Goal: Task Accomplishment & Management: Manage account settings

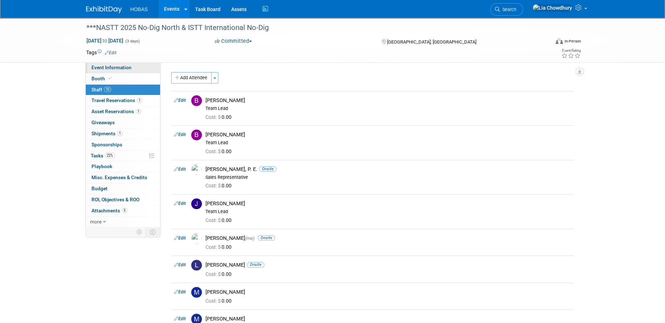
click at [102, 69] on span "Event Information" at bounding box center [111, 68] width 40 height 6
select select "Owners/Engineers"
select select "Tradeshow International"
select select "Trenchless"
select select "Exhibiting"
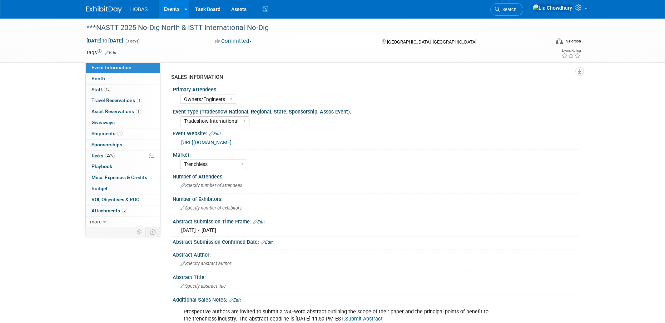
click at [171, 8] on link "Events" at bounding box center [172, 9] width 26 height 18
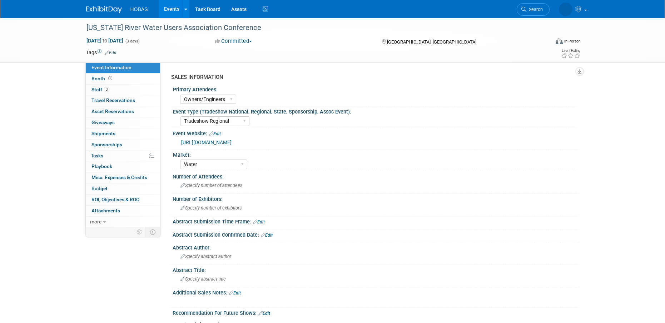
select select "Owners/Engineers"
select select "Tradeshow Regional"
select select "Water"
select select "Exhibiting"
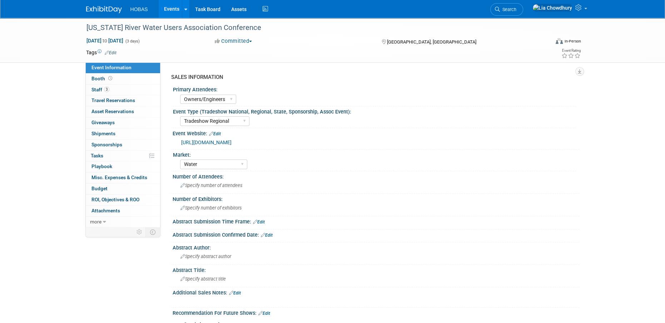
click at [214, 144] on link "[URL][DOMAIN_NAME]" at bounding box center [206, 143] width 50 height 6
click at [109, 77] on icon at bounding box center [110, 78] width 4 height 4
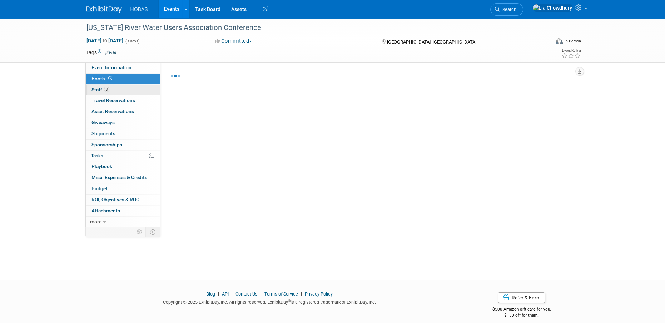
click at [103, 93] on link "3 Staff 3" at bounding box center [123, 90] width 74 height 11
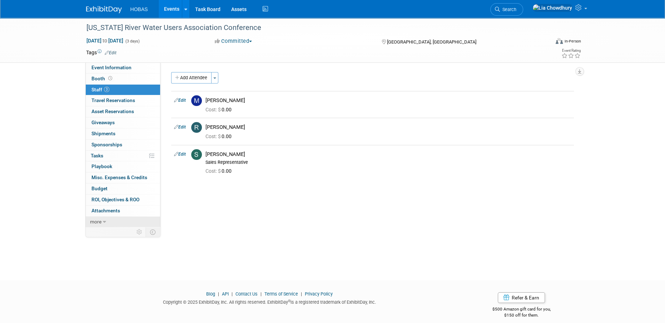
click at [104, 220] on icon at bounding box center [104, 222] width 3 height 5
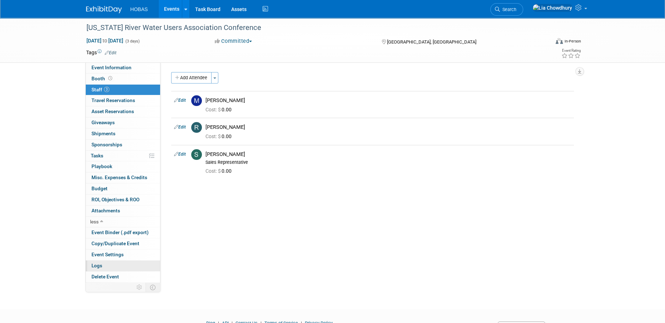
click at [101, 264] on span "Logs" at bounding box center [96, 266] width 11 height 6
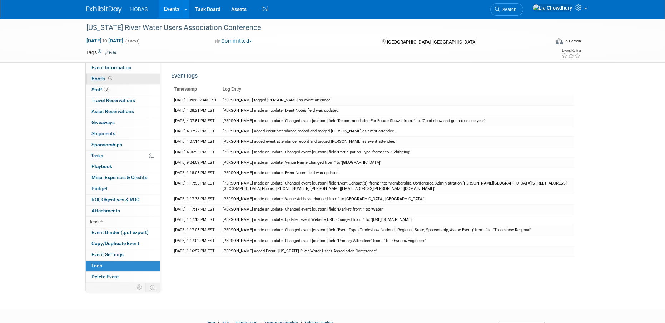
click at [98, 78] on span "Booth" at bounding box center [102, 79] width 22 height 6
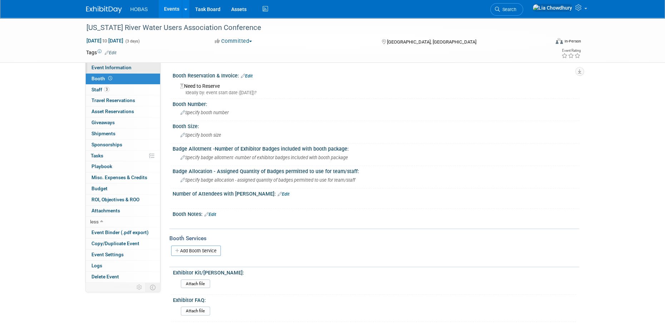
click at [123, 70] on span "Event Information" at bounding box center [111, 68] width 40 height 6
select select "Owners/Engineers"
select select "Tradeshow Regional"
select select "Water"
select select "Exhibiting"
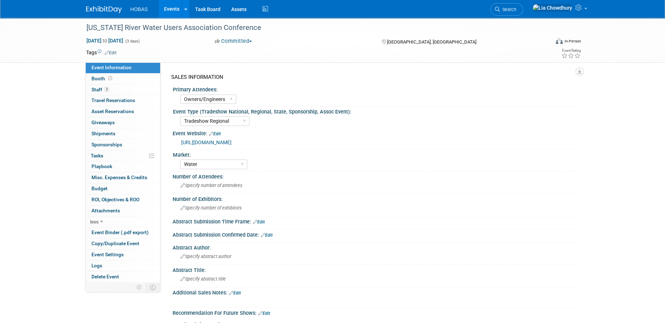
click at [178, 13] on link "Events" at bounding box center [172, 9] width 26 height 18
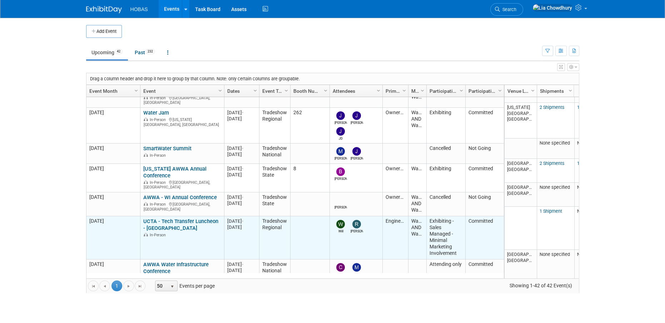
scroll to position [85, 0]
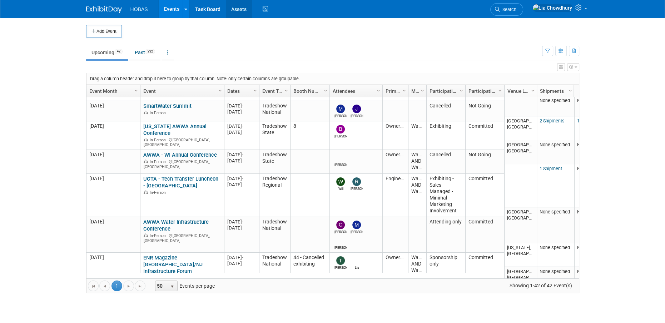
click at [242, 10] on link "Assets" at bounding box center [239, 9] width 26 height 18
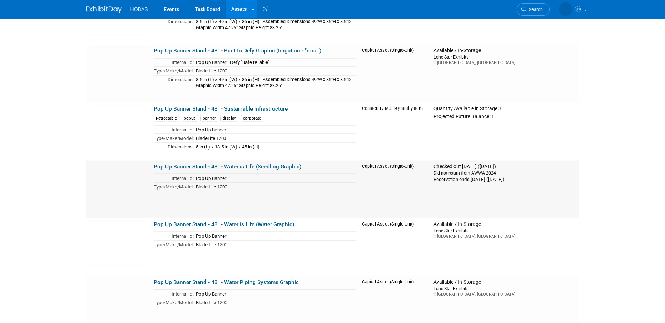
scroll to position [1390, 0]
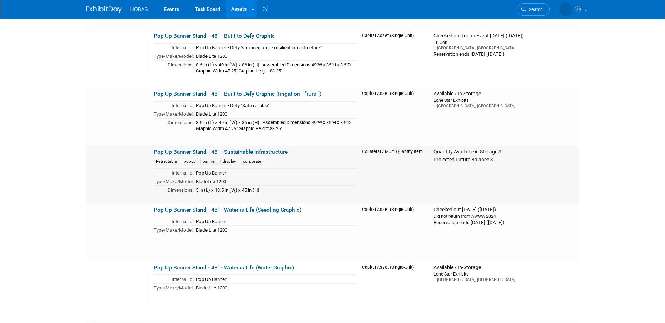
click at [282, 149] on link "Pop Up Banner Stand - 48" - Sustainable Infrastructure" at bounding box center [221, 152] width 134 height 6
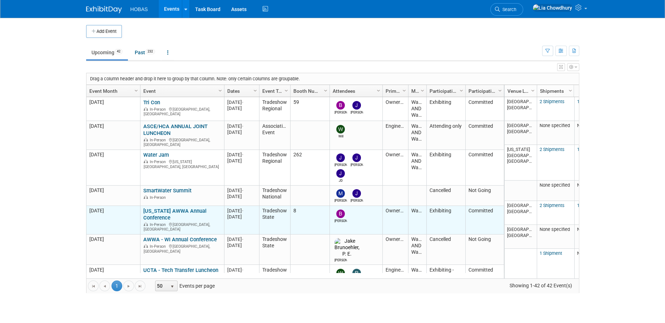
click at [153, 208] on link "[US_STATE] AWWA Annual Conference" at bounding box center [174, 214] width 63 height 13
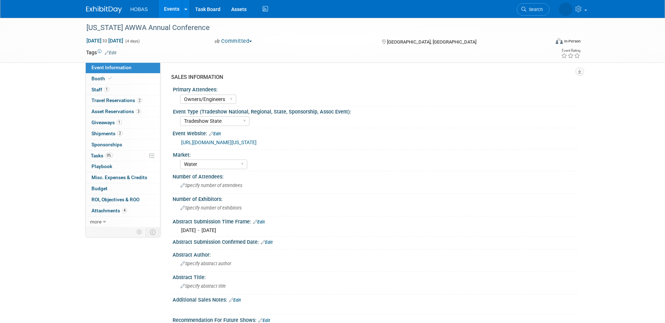
select select "Owners/Engineers"
select select "Tradeshow State"
select select "Water"
select select "Exhibiting"
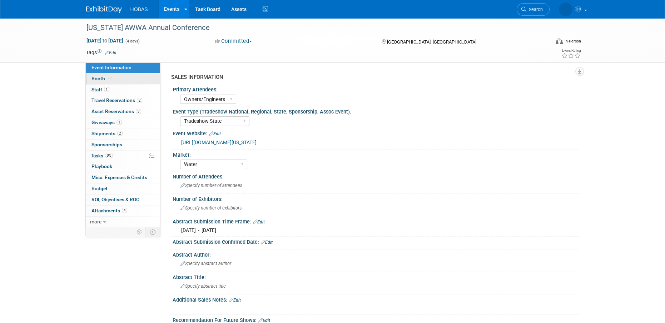
click at [103, 75] on link "Booth" at bounding box center [123, 79] width 74 height 11
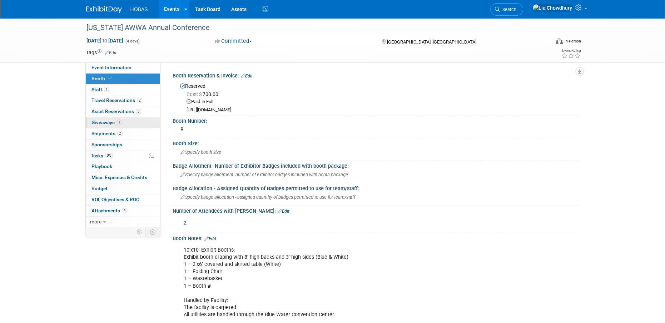
click at [122, 123] on link "1 Giveaways 1" at bounding box center [123, 123] width 74 height 11
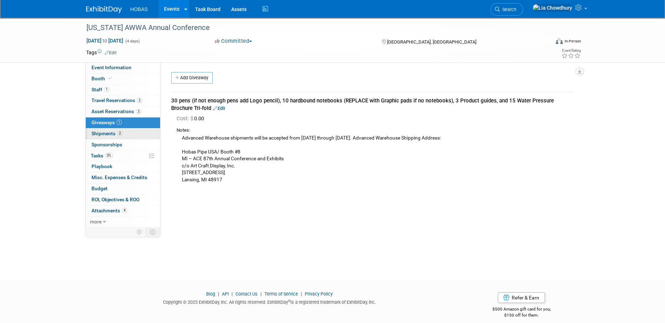
click at [106, 136] on span "Shipments 2" at bounding box center [106, 134] width 31 height 6
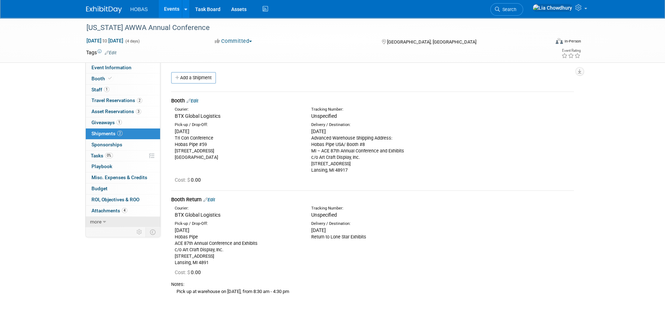
click at [106, 217] on link "more" at bounding box center [123, 222] width 74 height 11
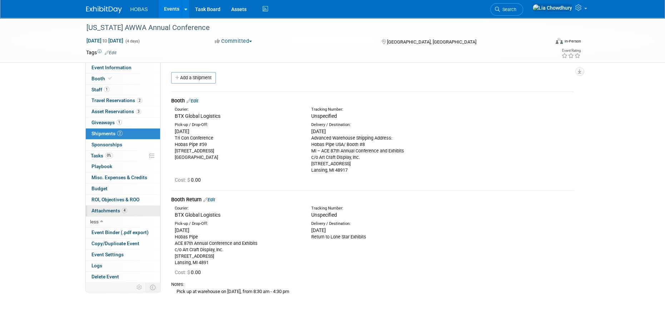
click at [106, 214] on link "4 Attachments 4" at bounding box center [123, 211] width 74 height 11
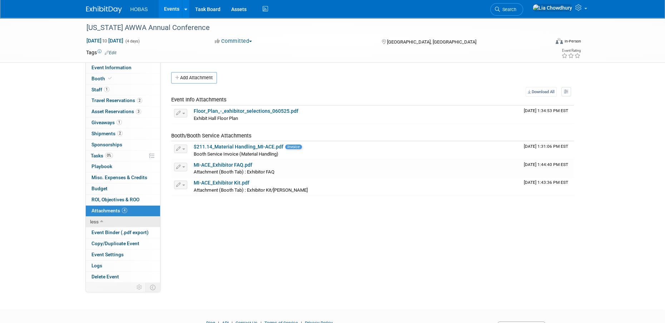
click at [98, 217] on link "less" at bounding box center [123, 222] width 74 height 11
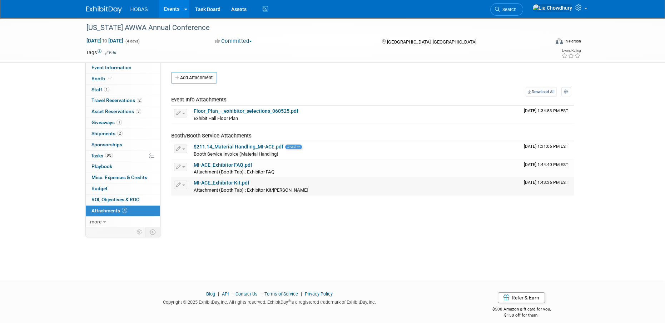
click at [215, 184] on link "MI-ACE_Exhibitor Kit.pdf" at bounding box center [222, 183] width 56 height 6
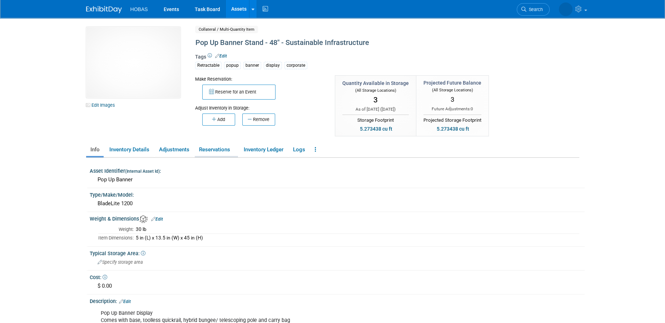
click at [218, 152] on link "Reservations" at bounding box center [216, 150] width 43 height 13
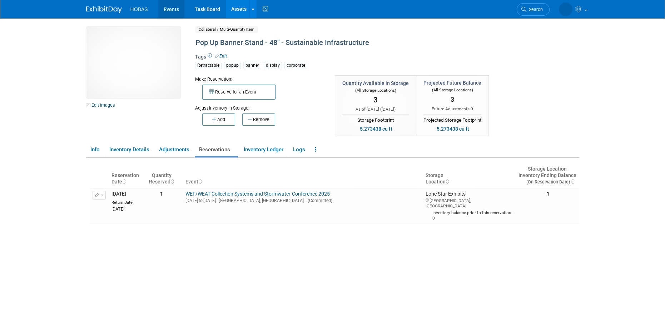
click at [167, 4] on link "Events" at bounding box center [171, 9] width 26 height 18
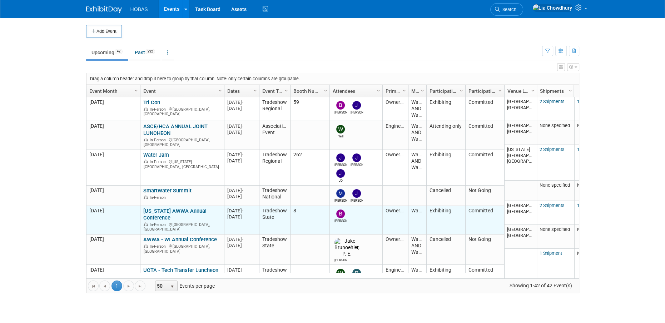
click at [162, 208] on link "[US_STATE] AWWA Annual Conference" at bounding box center [174, 214] width 63 height 13
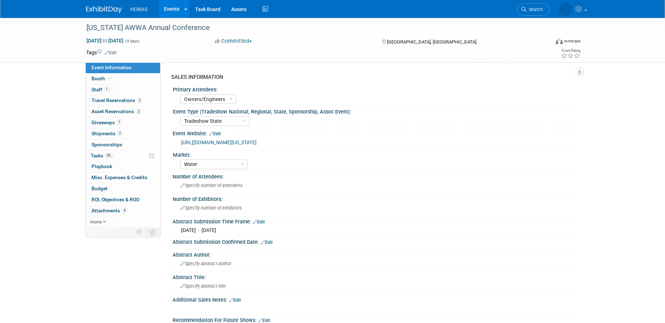
select select "Owners/Engineers"
select select "Tradeshow State"
select select "Water"
select select "Exhibiting"
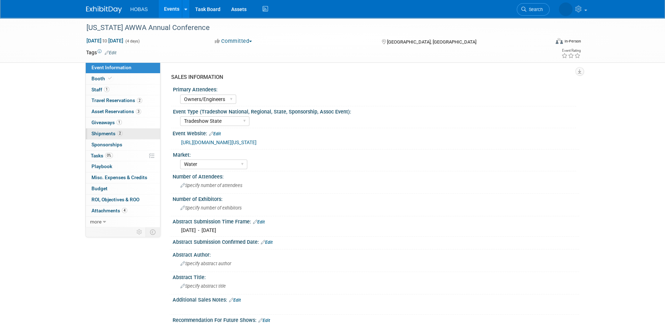
click at [110, 130] on link "2 Shipments 2" at bounding box center [123, 134] width 74 height 11
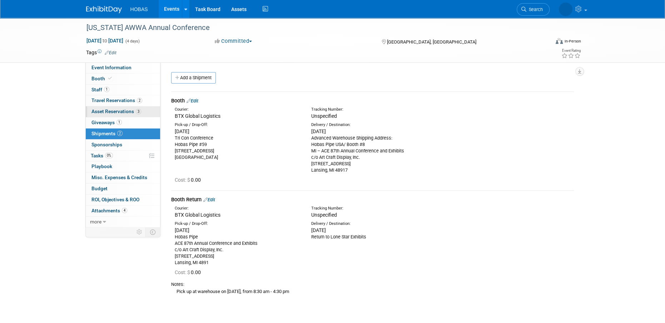
click at [110, 114] on span "Asset Reservations 3" at bounding box center [116, 112] width 50 height 6
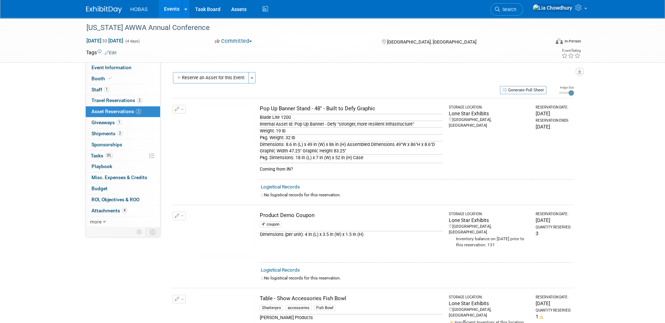
click at [182, 109] on span "button" at bounding box center [182, 109] width 3 height 1
click at [323, 174] on td "Pop Up Banner Stand - 48" - Built to Defy Graphic Blade Lite 1200 Internal Asse…" at bounding box center [351, 138] width 187 height 81
click at [182, 109] on span "button" at bounding box center [182, 109] width 3 height 1
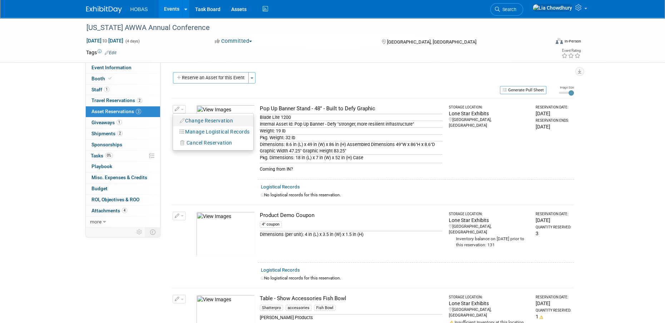
click at [204, 118] on button "Change Reservation" at bounding box center [207, 121] width 60 height 10
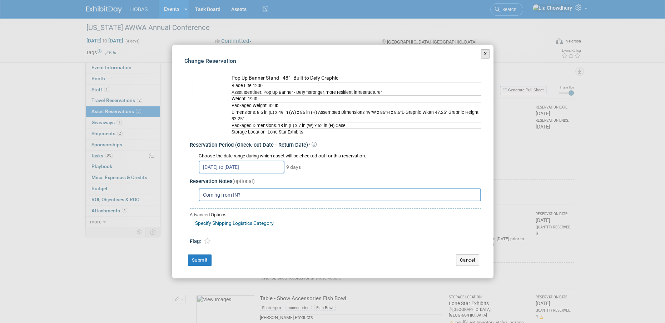
click at [485, 55] on button "X" at bounding box center [485, 53] width 9 height 9
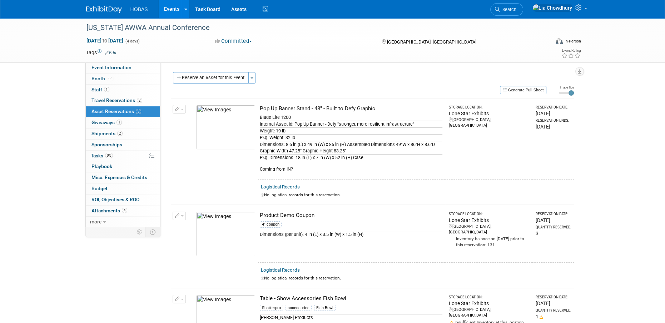
click at [180, 113] on button "button" at bounding box center [179, 109] width 13 height 9
click at [209, 139] on button "Cancel Reservation" at bounding box center [206, 143] width 59 height 10
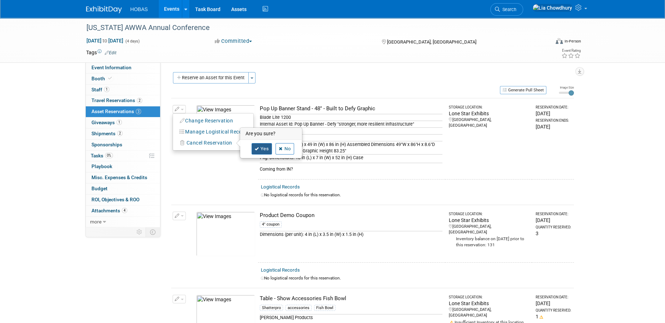
click at [259, 148] on link "Yes" at bounding box center [262, 148] width 21 height 11
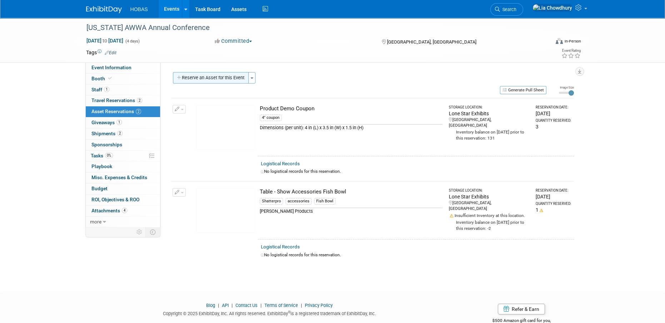
click at [221, 77] on button "Reserve an Asset for this Event" at bounding box center [211, 77] width 76 height 11
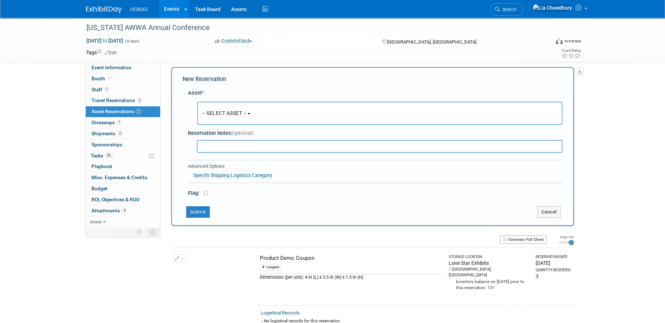
scroll to position [6, 0]
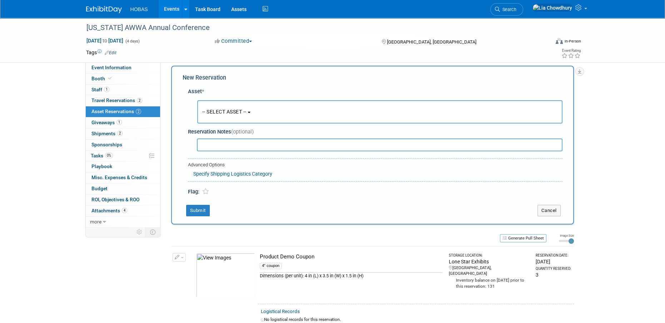
click at [220, 109] on span "-- SELECT ASSET --" at bounding box center [224, 112] width 44 height 6
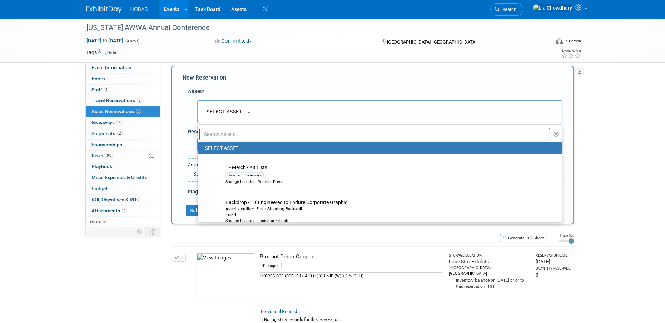
click at [234, 113] on span "-- SELECT ASSET --" at bounding box center [224, 112] width 44 height 6
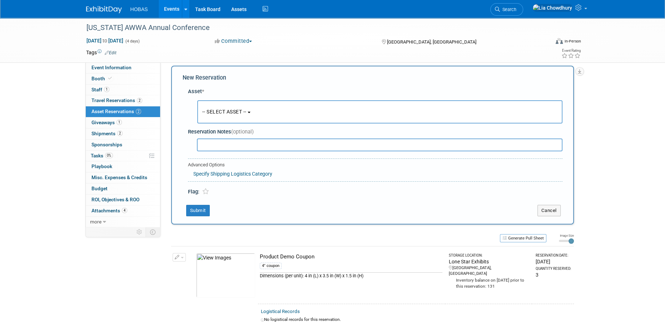
click at [259, 112] on button "-- SELECT ASSET --" at bounding box center [379, 111] width 365 height 23
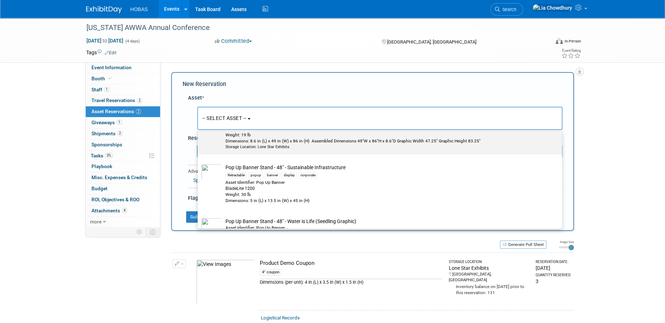
scroll to position [1016, 0]
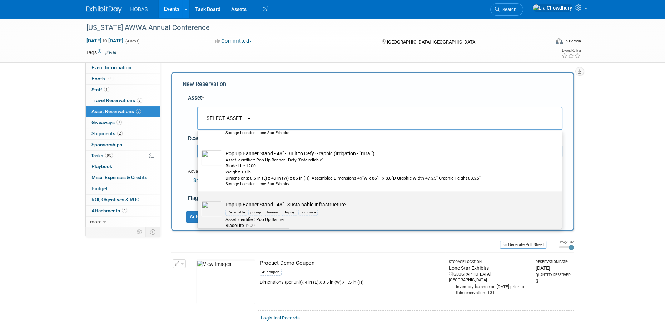
click at [262, 208] on td "Pop Up Banner Stand - 48" - Sustainable Infrastructure Retractable popup banner…" at bounding box center [385, 221] width 326 height 40
click at [199, 200] on input "Pop Up Banner Stand - 48" - Sustainable Infrastructure Retractable popup banner…" at bounding box center [196, 197] width 5 height 5
select select "10727914"
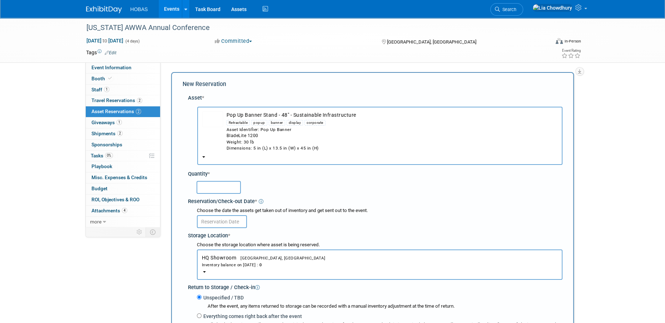
click at [223, 192] on input "text" at bounding box center [219, 187] width 44 height 13
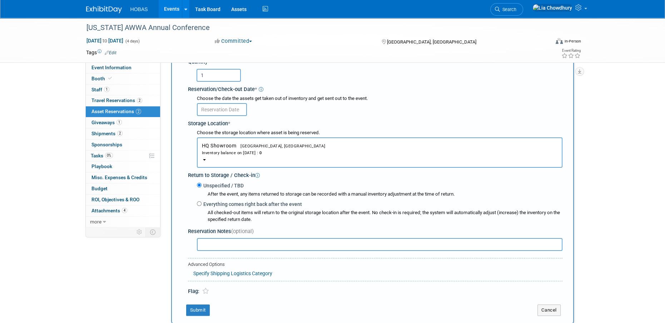
scroll to position [107, 0]
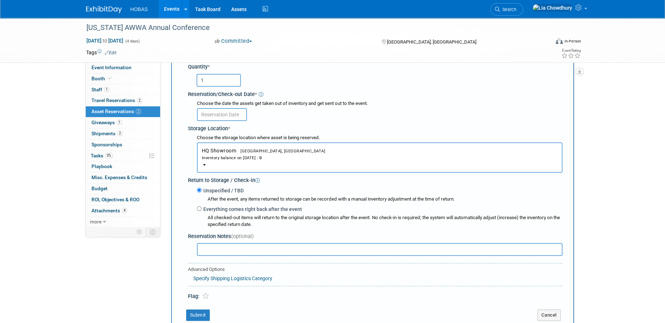
type input "1"
click at [218, 117] on input "text" at bounding box center [222, 114] width 50 height 13
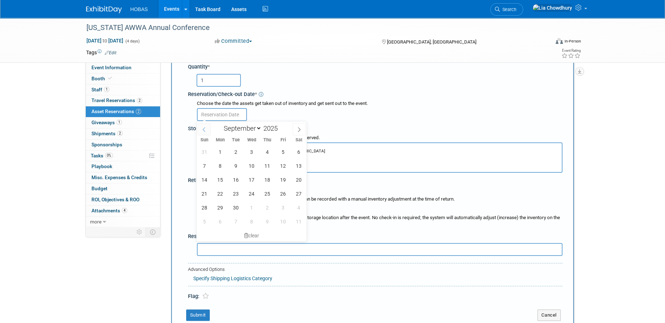
click at [205, 125] on span at bounding box center [204, 129] width 13 height 12
select select "7"
click at [270, 204] on span "28" at bounding box center [267, 208] width 14 height 14
type input "Aug 28, 2025"
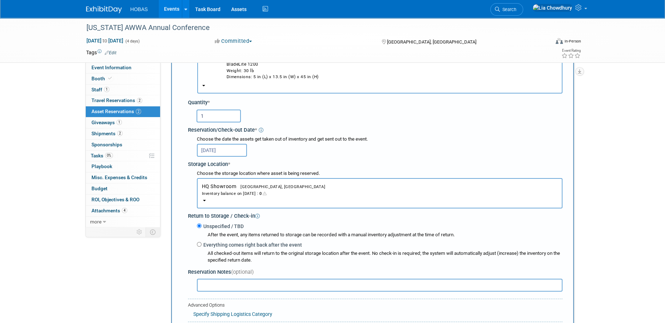
scroll to position [71, 0]
click at [217, 190] on div "Inventory balance on Aug 28, 2025 : 0" at bounding box center [380, 193] width 356 height 7
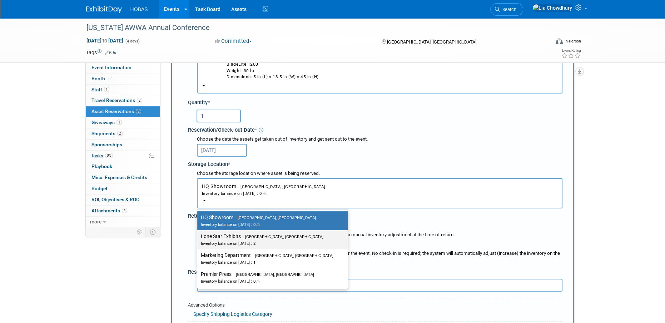
click at [242, 239] on label "Lone Star Exhibits Houston, TX Inventory balance on Aug 28, 2025 : 2" at bounding box center [271, 240] width 140 height 16
click at [198, 239] on input "Lone Star Exhibits Houston, TX Inventory balance on Aug 28, 2025 : 2" at bounding box center [196, 236] width 5 height 5
select select "11223138"
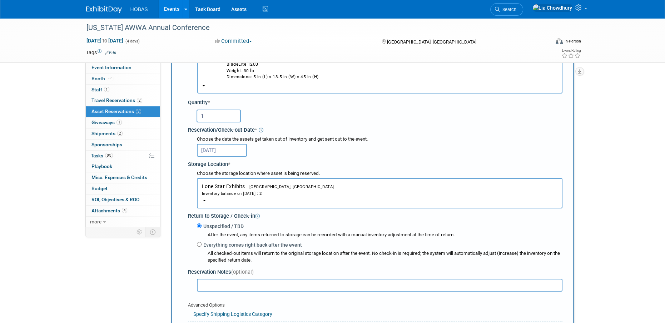
click at [212, 248] on label "Everything comes right back after the event" at bounding box center [252, 245] width 100 height 7
click at [202, 247] on input "Everything comes right back after the event" at bounding box center [199, 244] width 5 height 5
radio input "true"
select select "8"
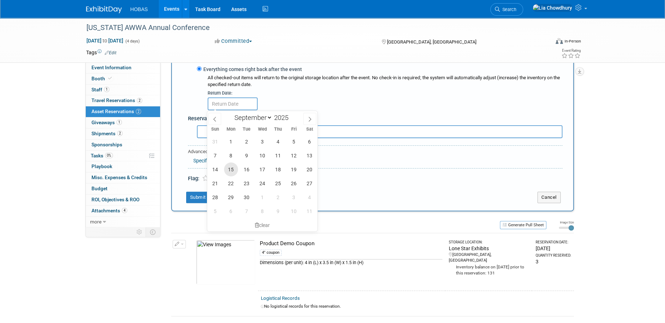
scroll to position [250, 0]
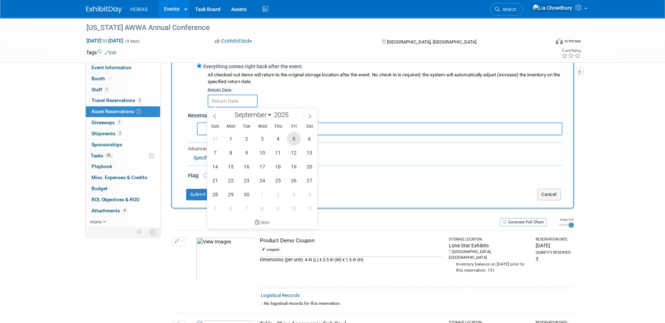
click at [293, 140] on span "5" at bounding box center [294, 139] width 14 height 14
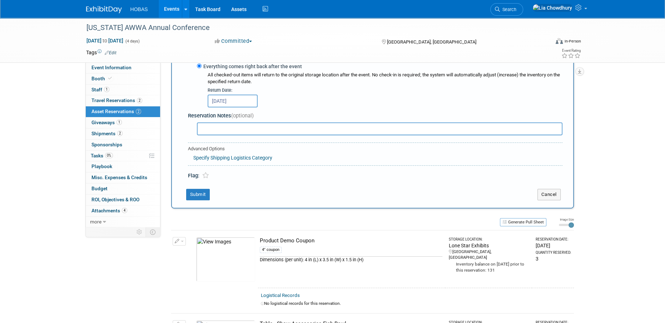
click at [238, 100] on input "Sep 5, 2025" at bounding box center [233, 101] width 50 height 13
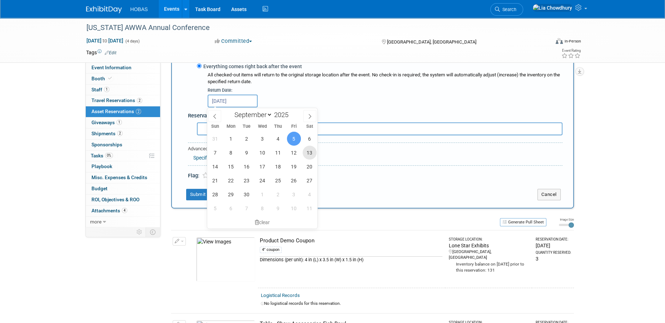
click at [306, 150] on span "13" at bounding box center [310, 153] width 14 height 14
type input "Sep 13, 2025"
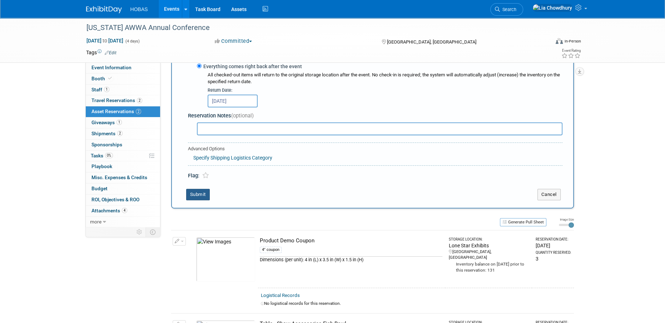
click at [191, 197] on button "Submit" at bounding box center [198, 194] width 24 height 11
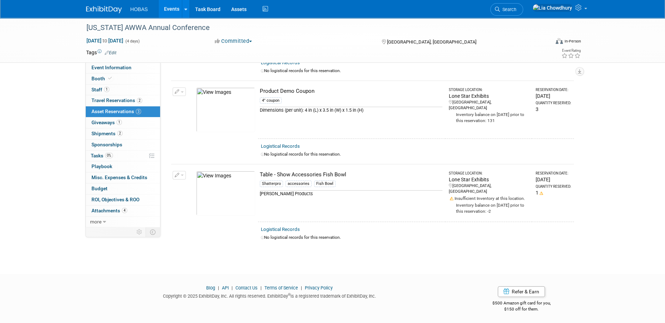
scroll to position [0, 0]
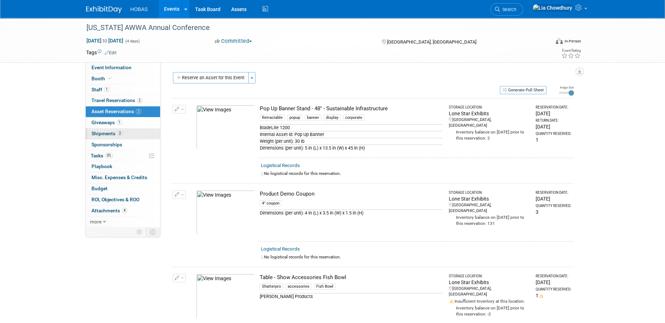
click at [106, 138] on link "2 Shipments 2" at bounding box center [123, 134] width 74 height 11
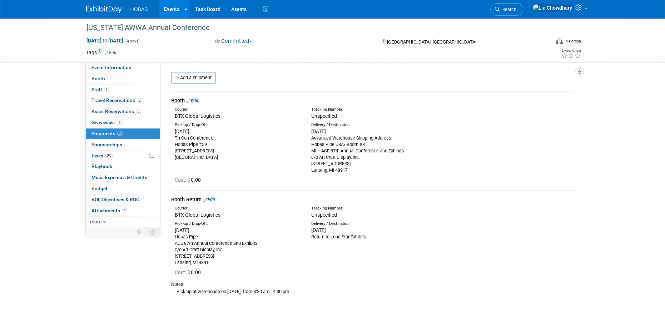
copy div "Thu. Sep 4, 2025 Advanced Warehouse Shipping Address: Hobas Pipe USA/ Booth #8 …"
drag, startPoint x: 311, startPoint y: 130, endPoint x: 370, endPoint y: 171, distance: 72.2
click at [370, 171] on div "Thu. Sep 4, 2025 Advanced Warehouse Shipping Address: Hobas Pipe USA/ Booth #8 …" at bounding box center [374, 151] width 126 height 46
click at [198, 80] on link "Add a Shipment" at bounding box center [193, 77] width 45 height 11
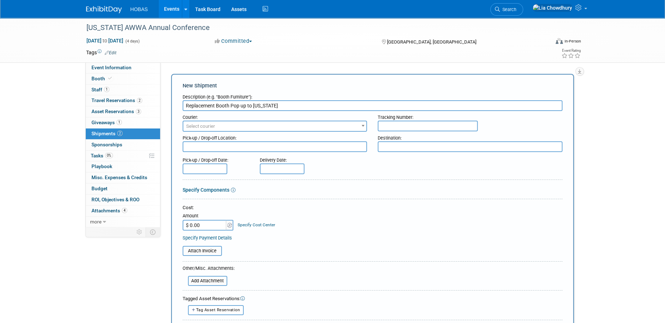
type input "Replacement Booth Pop up to Michigan"
click at [398, 143] on textarea at bounding box center [470, 147] width 185 height 11
paste textarea "Thu. Sep 4, 2025 Advanced Warehouse Shipping Address: Hobas Pipe USA/ Booth #8 …"
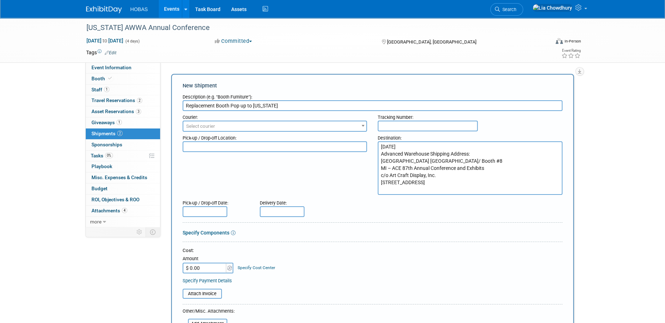
type textarea "Thu. Sep 4, 2025 Advanced Warehouse Shipping Address: Hobas Pipe USA/ Booth #8 …"
click at [263, 152] on textarea at bounding box center [275, 147] width 185 height 11
click at [263, 149] on textarea at bounding box center [275, 147] width 185 height 11
type textarea "LSE"
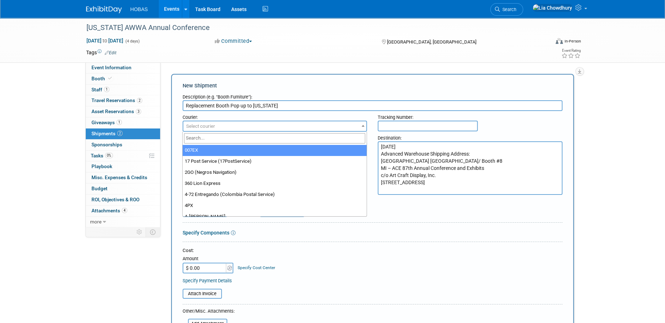
click at [205, 123] on span "Select courier" at bounding box center [274, 126] width 183 height 10
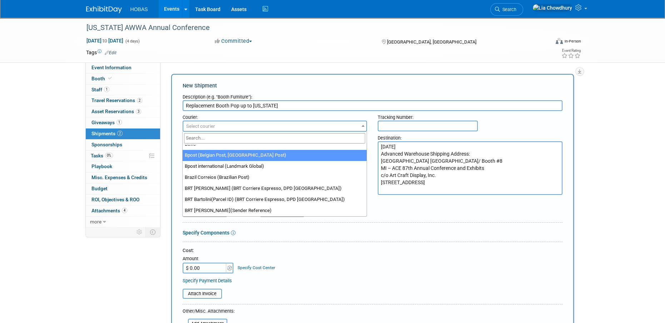
scroll to position [786, 0]
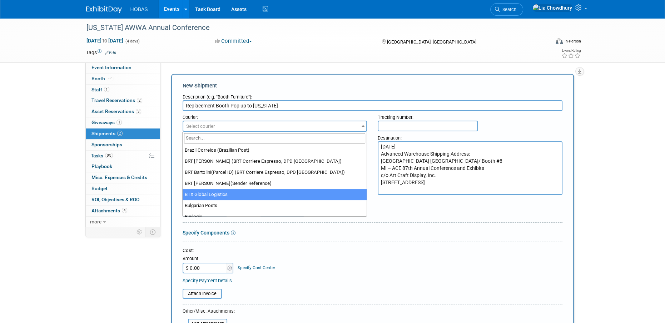
select select "573"
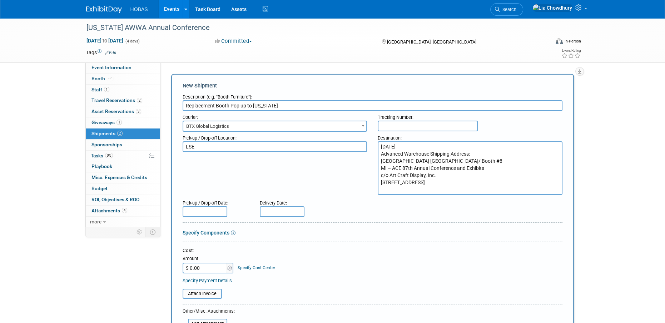
scroll to position [36, 0]
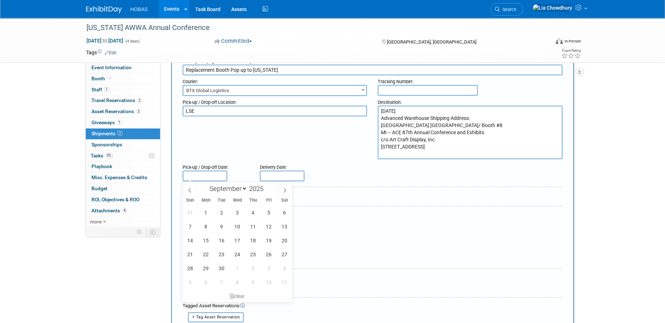
click at [195, 175] on input "text" at bounding box center [205, 176] width 45 height 11
click at [190, 188] on icon at bounding box center [189, 190] width 3 height 5
select select "7"
click at [270, 265] on span "29" at bounding box center [269, 269] width 14 height 14
type input "Aug 29, 2025"
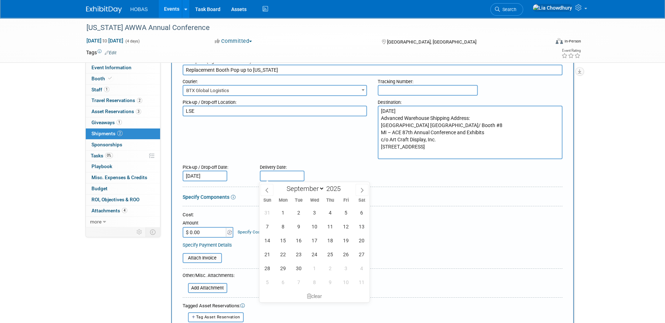
click at [269, 175] on input "text" at bounding box center [282, 176] width 45 height 11
click at [329, 215] on span "4" at bounding box center [330, 213] width 14 height 14
type input "Sep 4, 2025"
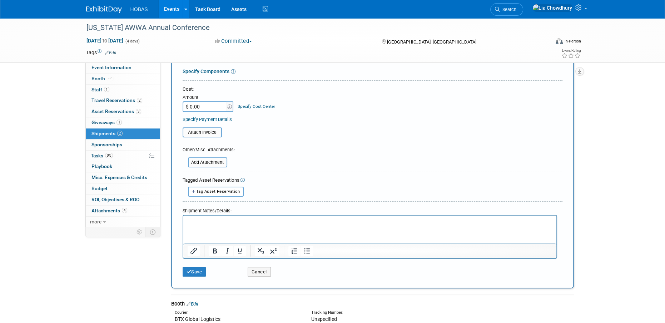
scroll to position [214, 0]
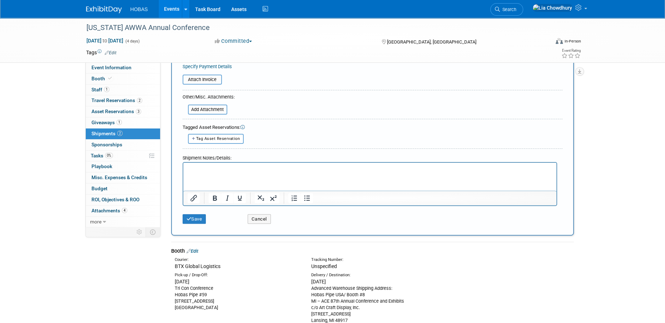
click at [278, 173] on html at bounding box center [369, 168] width 373 height 10
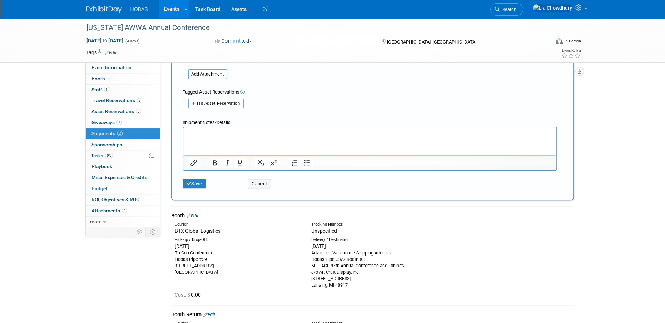
scroll to position [250, 0]
click at [189, 183] on icon "submit" at bounding box center [189, 183] width 5 height 5
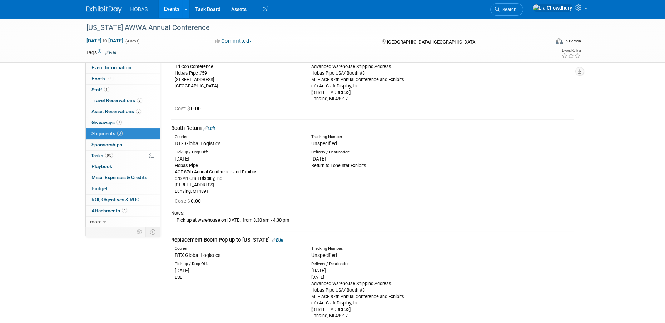
scroll to position [143, 0]
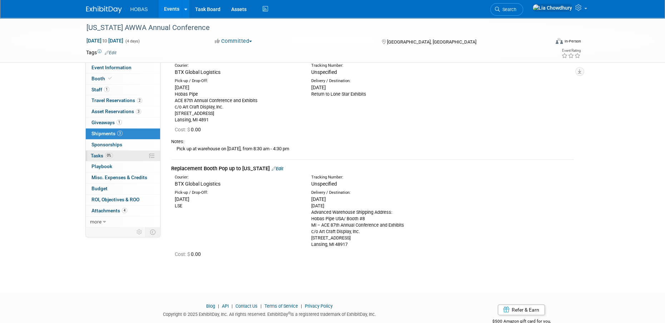
click at [98, 154] on span "Tasks 0%" at bounding box center [102, 156] width 22 height 6
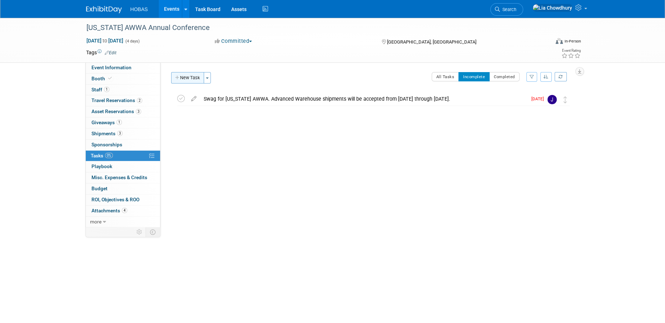
click at [186, 80] on button "New Task" at bounding box center [187, 77] width 33 height 11
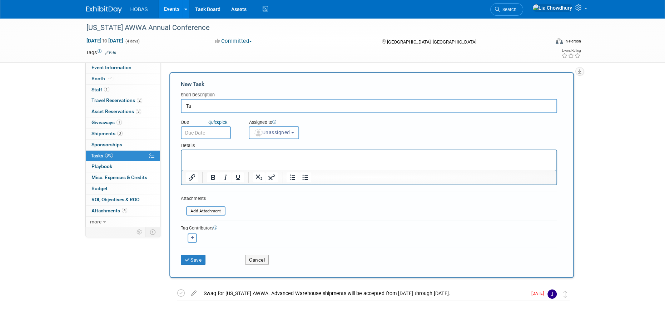
type input "T"
click at [358, 98] on div "Short Description" at bounding box center [369, 95] width 376 height 7
click at [361, 106] on input "Replacement Pop up for MICHICAN AWWA Annual Conference" at bounding box center [369, 106] width 376 height 14
type input "Replacement Pop up for MICHICAN AWWA Annual Conference - ASAP need to Delivery …"
click at [213, 136] on input "text" at bounding box center [206, 132] width 50 height 13
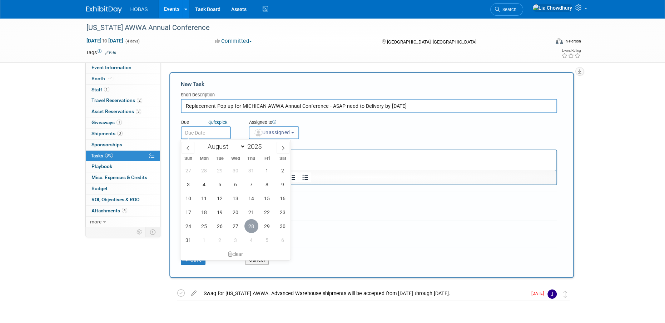
click at [249, 227] on span "28" at bounding box center [251, 226] width 14 height 14
type input "[DATE]"
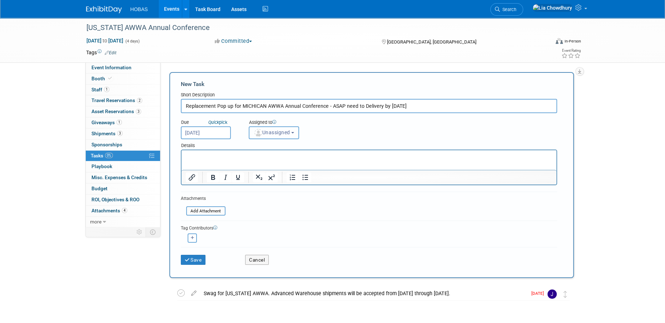
click at [257, 137] on button "Unassigned" at bounding box center [274, 132] width 51 height 13
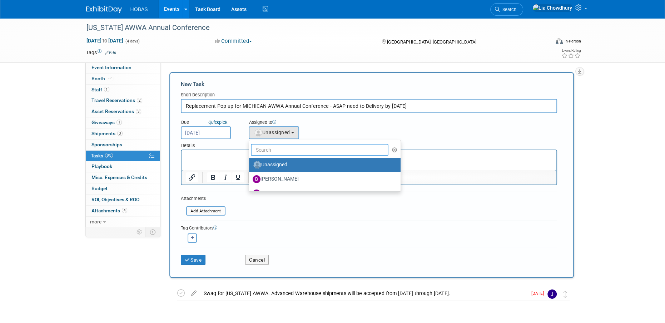
click at [262, 152] on input "text" at bounding box center [320, 150] width 138 height 12
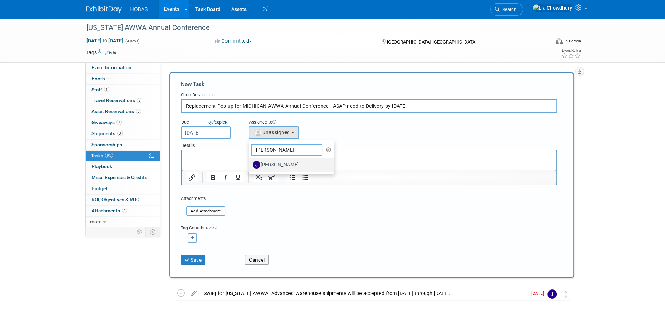
type input "jennifer"
click at [264, 161] on label "Jennifer Jensen" at bounding box center [290, 164] width 75 height 11
click at [250, 162] on input "Jennifer Jensen" at bounding box center [247, 164] width 5 height 5
select select "d0f6870d-8247-47d5-b283-9857073d2f42"
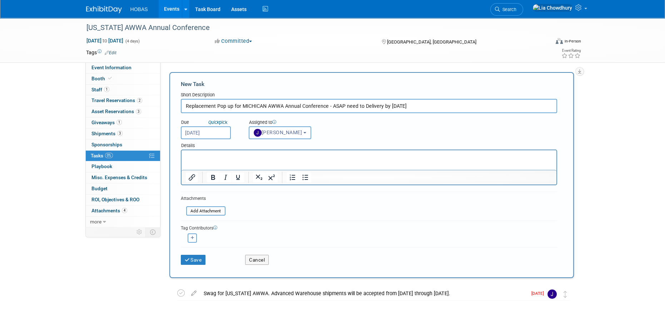
click at [236, 160] on html at bounding box center [368, 155] width 375 height 10
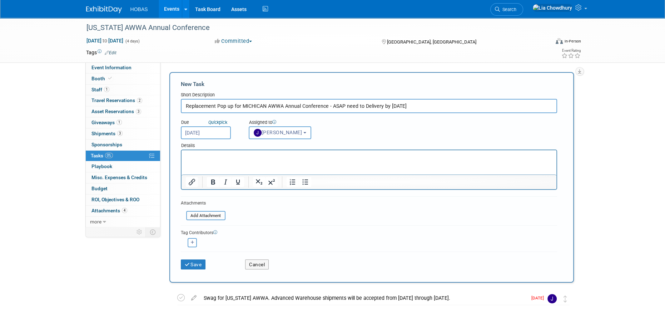
paste body "Rich Text Area. Press ALT-0 for help."
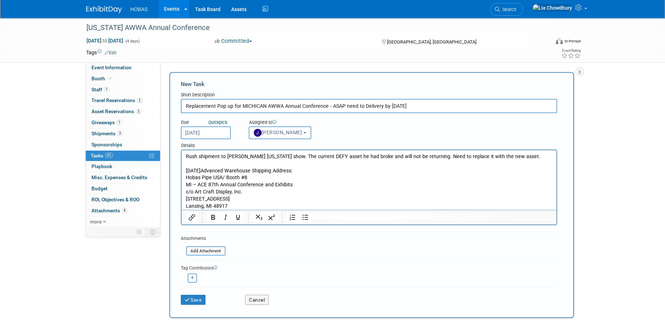
click at [511, 156] on p "Rush shipment to Bryant's michigan show. The current DEFY asset he had broke an…" at bounding box center [368, 156] width 367 height 7
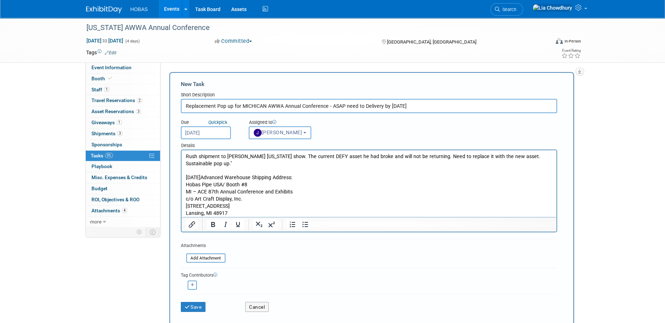
click at [211, 163] on p "Rush shipment to Bryant's michigan show. The current DEFY asset he had broke an…" at bounding box center [368, 160] width 367 height 14
click at [511, 158] on p "Rush shipment to Bryant's michigan show. The current DEFY asset he had broke an…" at bounding box center [368, 160] width 367 height 14
click at [351, 155] on p "Rush shipment to Bryant's michigan show. The current DEFY asset he had broke an…" at bounding box center [368, 163] width 367 height 21
click at [224, 177] on p "Thu. Sep 4, 2025Advanced Warehouse Shipping Address: Hobas Pipe USA/ Booth #8 M…" at bounding box center [368, 195] width 367 height 43
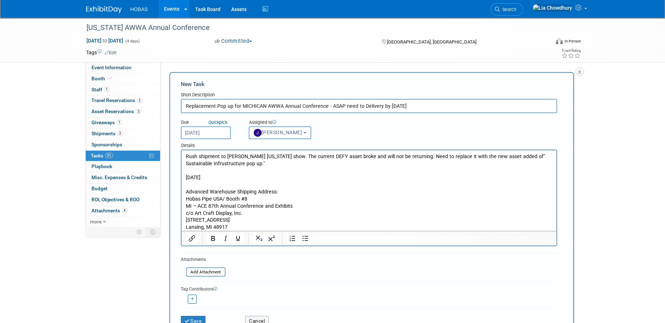
click at [186, 174] on p "Thu. Sep 4, 2025" at bounding box center [368, 177] width 367 height 7
drag, startPoint x: 405, startPoint y: 157, endPoint x: 430, endPoint y: 159, distance: 24.4
click at [430, 159] on p "Rush shipment to Bryant's michigan show. The current DEFY asset broke and will …" at bounding box center [368, 160] width 367 height 14
drag, startPoint x: 428, startPoint y: 157, endPoint x: 428, endPoint y: 153, distance: 3.9
click at [428, 156] on p "Rush shipment to Bryant's michigan show. The current DEFY asset broke and will …" at bounding box center [368, 160] width 367 height 14
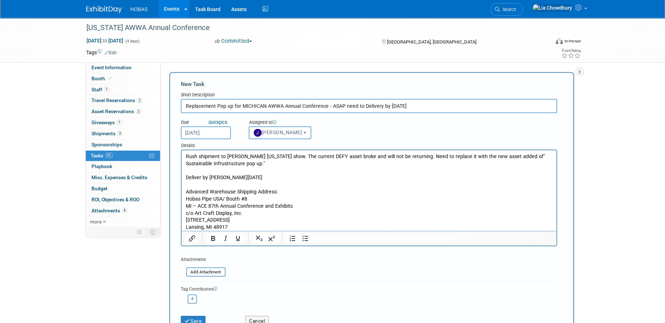
click at [447, 159] on p "Rush shipment to Bryant's michigan show. The current DEFY asset broke and will …" at bounding box center [368, 160] width 367 height 14
click at [436, 154] on p "Rush shipment to Bryant's michigan show. The current DEFY asset broke and will …" at bounding box center [368, 160] width 367 height 14
click at [436, 153] on p "Rush shipment to Bryant's michigan show. The current DEFY asset broke and will …" at bounding box center [368, 160] width 367 height 14
click at [300, 160] on p "Rush shipment to Bryant's michigan show. The current DEFY asset broke and will …" at bounding box center [368, 160] width 367 height 14
click at [294, 168] on p "Rich Text Area. Press ALT-0 for help." at bounding box center [368, 171] width 367 height 7
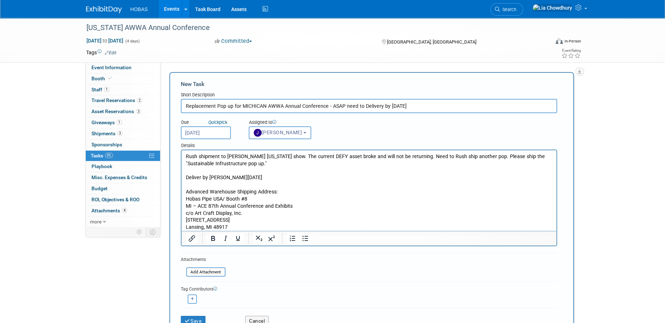
click at [294, 168] on p "Rich Text Area. Press ALT-0 for help." at bounding box center [368, 171] width 367 height 7
click at [269, 163] on p "Rush shipment to Bryant's michigan show. The current DEFY asset broke and will …" at bounding box center [368, 160] width 367 height 14
click at [401, 166] on p "Rush shipment to Bryant's michigan show. The current DEFY asset broke and will …" at bounding box center [368, 160] width 367 height 14
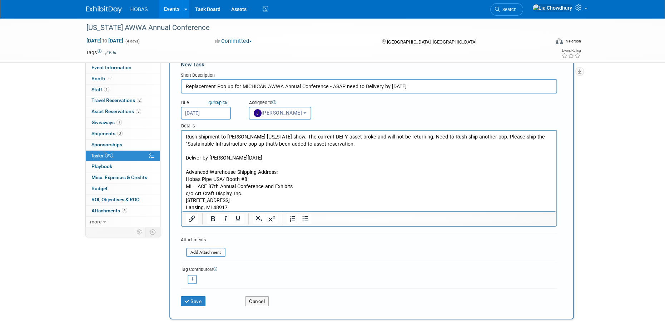
scroll to position [36, 0]
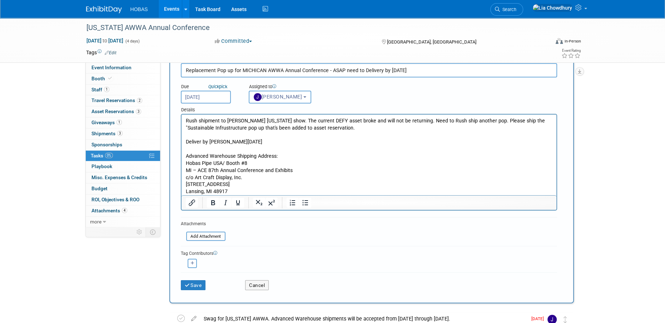
click at [191, 264] on icon "button" at bounding box center [193, 264] width 4 height 4
select select
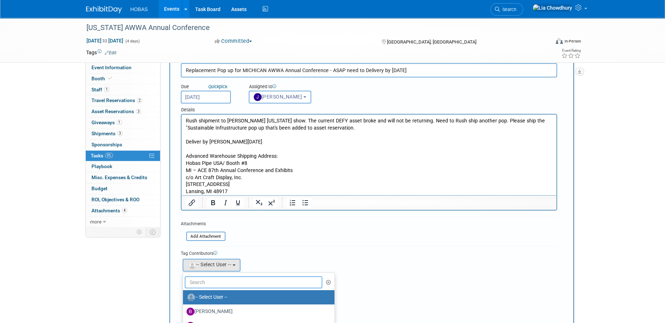
click at [205, 279] on input "text" at bounding box center [254, 283] width 138 height 12
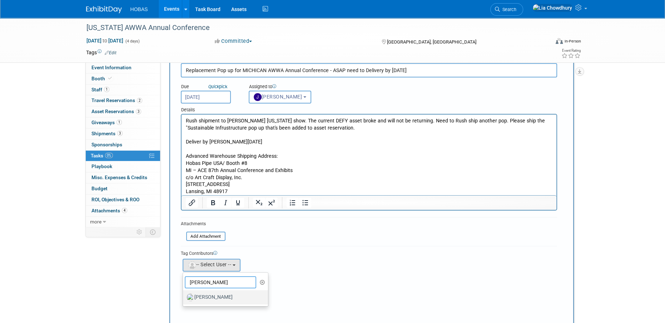
type input "jody"
click at [208, 296] on label "Jody Valentino" at bounding box center [224, 297] width 75 height 11
click at [184, 296] on input "Jody Valentino" at bounding box center [181, 296] width 5 height 5
select select "e913640b-42e4-4635-b842-a8d9356baec7"
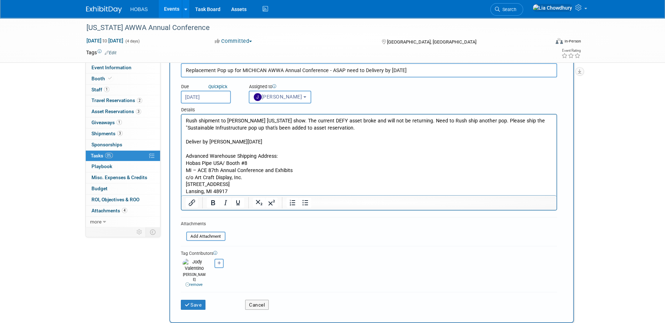
click at [218, 260] on button "button" at bounding box center [218, 263] width 9 height 9
select select
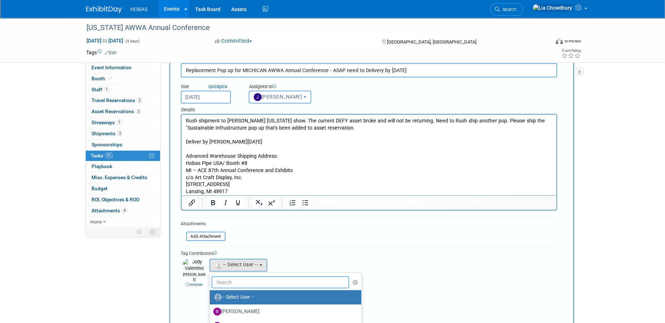
click at [230, 282] on input "text" at bounding box center [281, 283] width 138 height 12
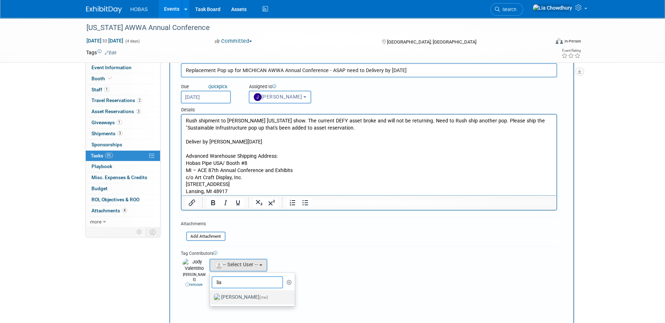
type input "lia"
click at [243, 297] on label "Lia Chowdhury (me)" at bounding box center [250, 297] width 75 height 11
click at [211, 297] on input "Lia Chowdhury (me)" at bounding box center [208, 296] width 5 height 5
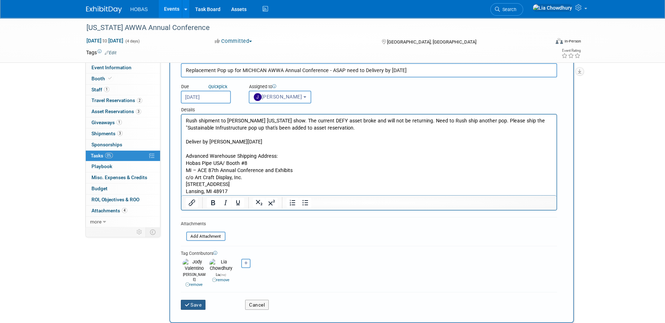
click at [203, 300] on button "Save" at bounding box center [193, 305] width 25 height 10
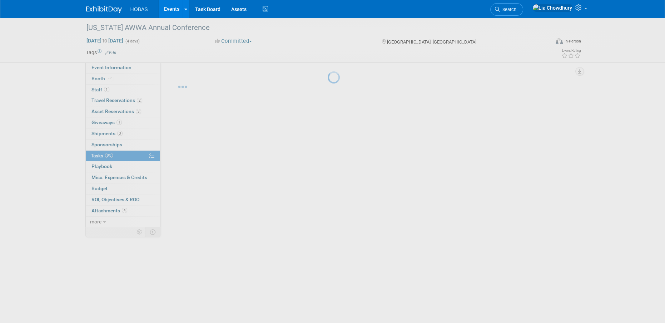
scroll to position [0, 0]
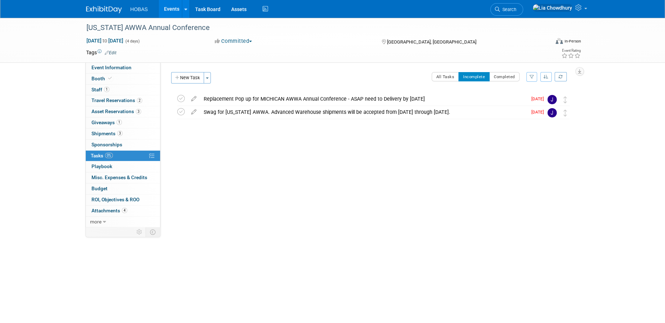
click at [170, 6] on link "Events" at bounding box center [172, 9] width 26 height 18
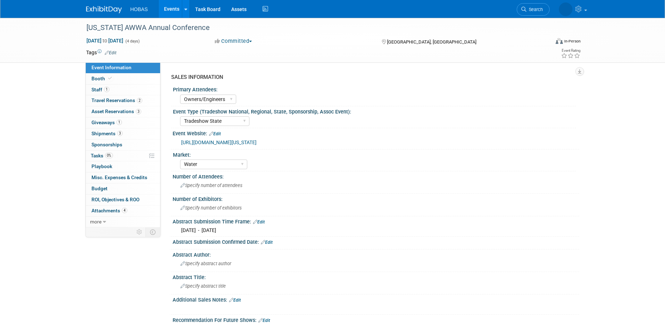
select select "Owners/Engineers"
select select "Tradeshow State"
select select "Water"
select select "Exhibiting"
select select "Owners/Engineers"
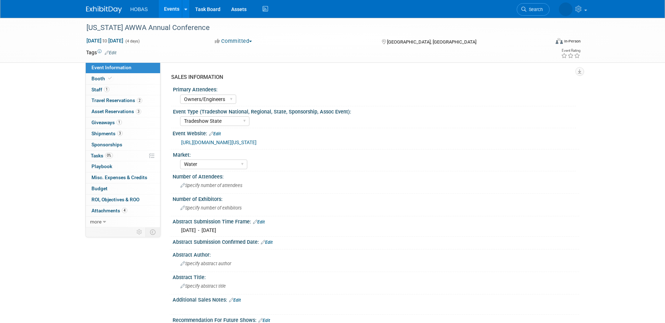
select select "Tradeshow State"
select select "Water"
select select "Exhibiting"
select select "Owners/Engineers"
select select "Tradeshow State"
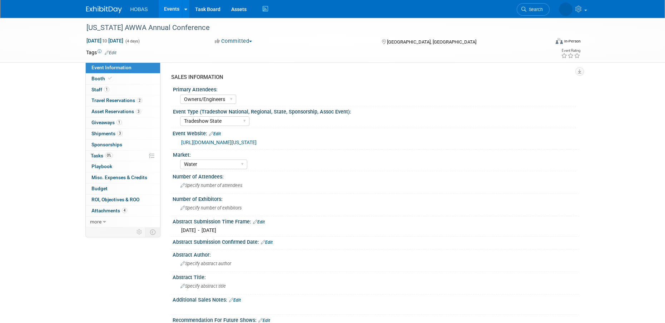
select select "Water"
select select "Exhibiting"
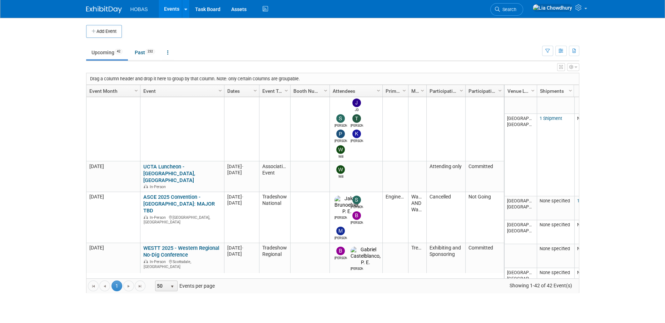
scroll to position [593, 0]
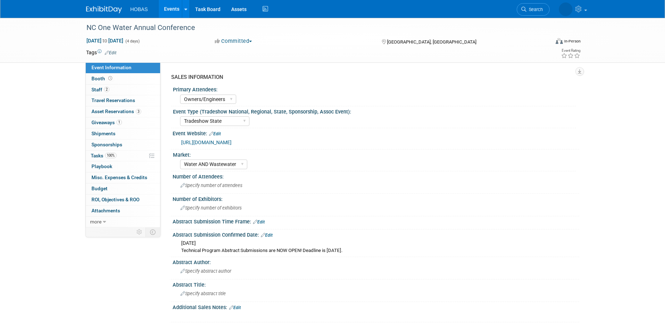
select select "Owners/Engineers"
select select "Tradeshow State"
select select "Water AND Wastewater"
select select "Exhibiting"
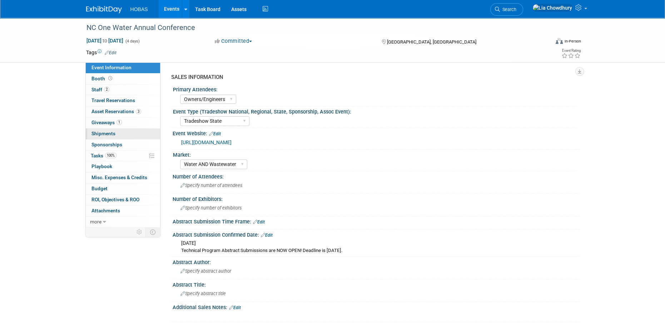
click at [110, 134] on span "Shipments 0" at bounding box center [103, 134] width 24 height 6
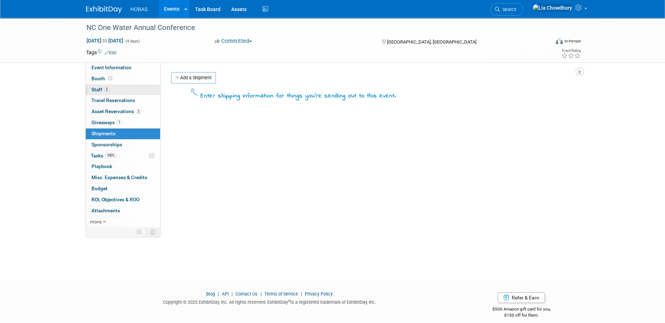
click at [95, 85] on link "2 Staff 2" at bounding box center [123, 90] width 74 height 11
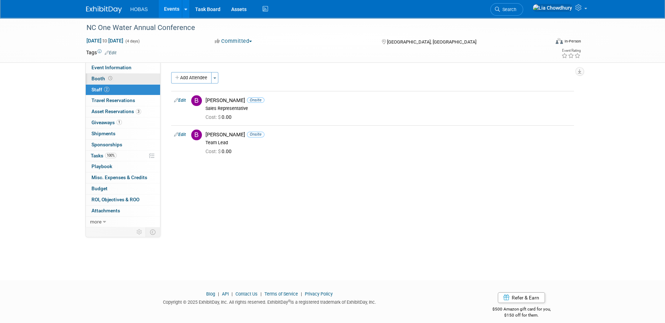
click at [95, 79] on span "Booth" at bounding box center [102, 79] width 22 height 6
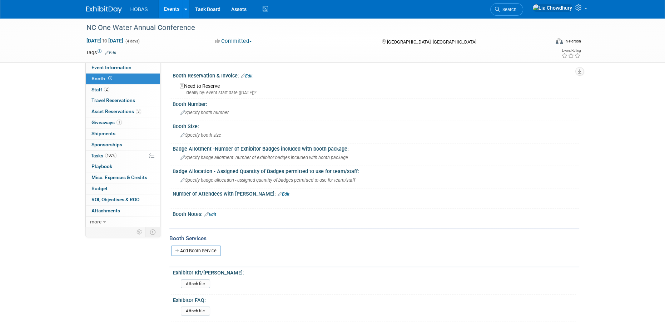
click at [164, 8] on link "Events" at bounding box center [172, 9] width 26 height 18
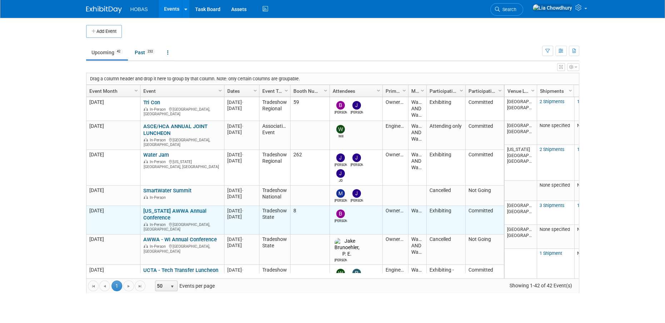
click at [163, 208] on link "[US_STATE] AWWA Annual Conference" at bounding box center [174, 214] width 63 height 13
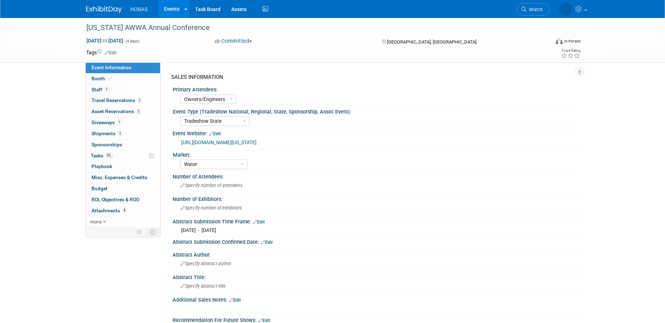
select select "Owners/Engineers"
select select "Tradeshow State"
select select "Water"
select select "Exhibiting"
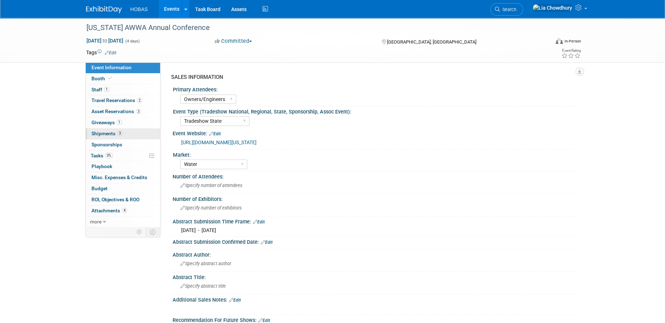
click at [111, 131] on span "Shipments 3" at bounding box center [106, 134] width 31 height 6
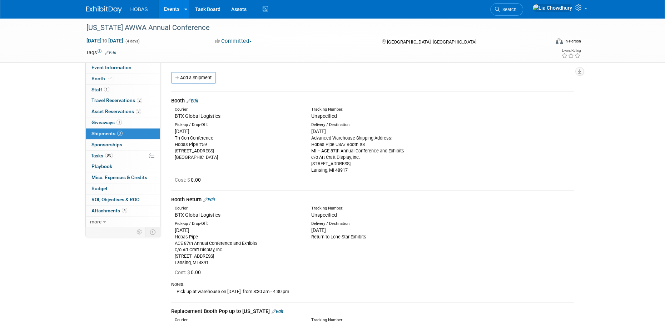
click at [169, 7] on link "Events" at bounding box center [172, 9] width 26 height 18
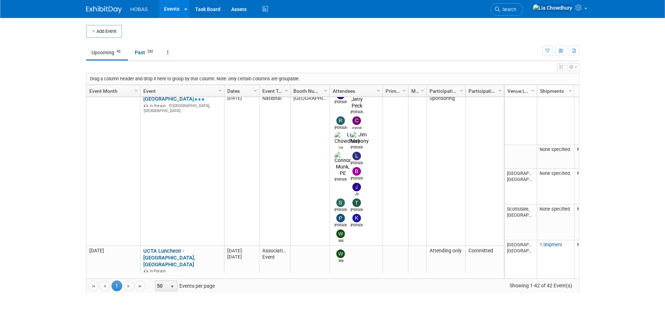
scroll to position [595, 0]
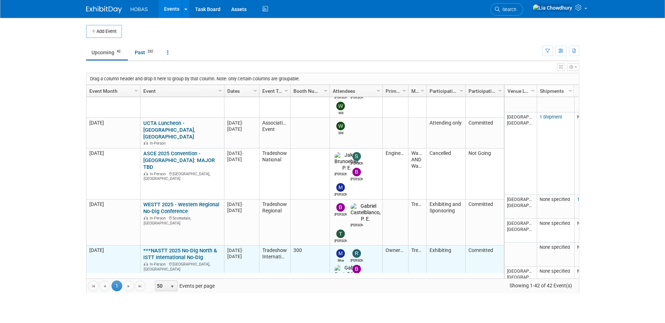
click at [189, 248] on link "***NASTT 2025 No-Dig North & ISTT International No-Dig" at bounding box center [180, 254] width 74 height 13
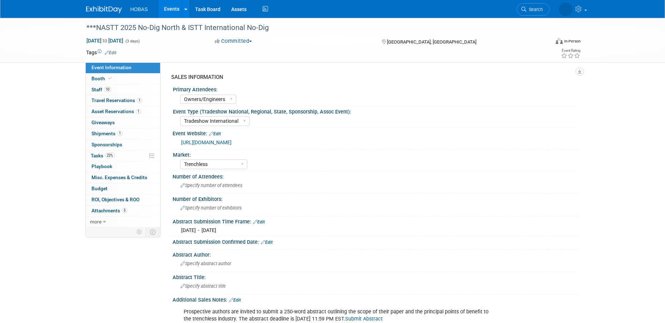
select select "Owners/Engineers"
select select "Tradeshow International"
select select "Trenchless"
select select "Exhibiting"
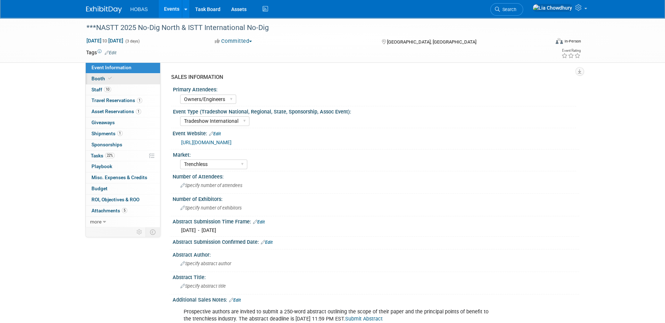
click at [109, 80] on icon at bounding box center [110, 78] width 4 height 4
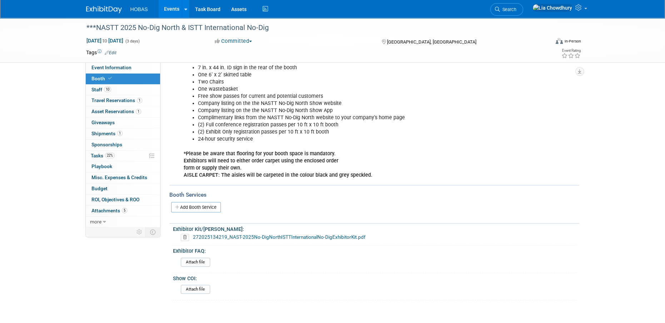
scroll to position [272, 0]
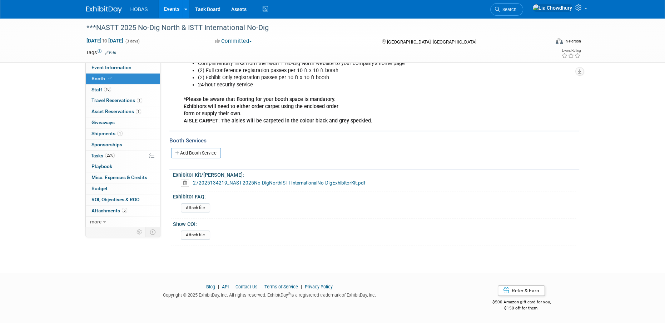
click at [258, 182] on link "272025134219_NAST-2025No-DigNorthISTTInternationalNo-DigExhibitorKit.pdf" at bounding box center [279, 183] width 173 height 6
click at [104, 113] on span "Asset Reservations 1" at bounding box center [116, 112] width 50 height 6
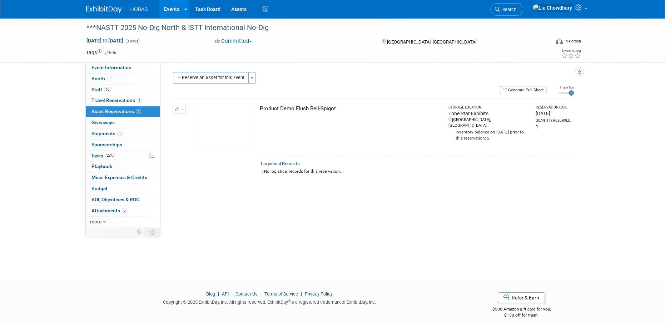
click at [183, 112] on button "button" at bounding box center [179, 109] width 13 height 9
click at [189, 144] on span "Cancel Reservation" at bounding box center [210, 143] width 46 height 6
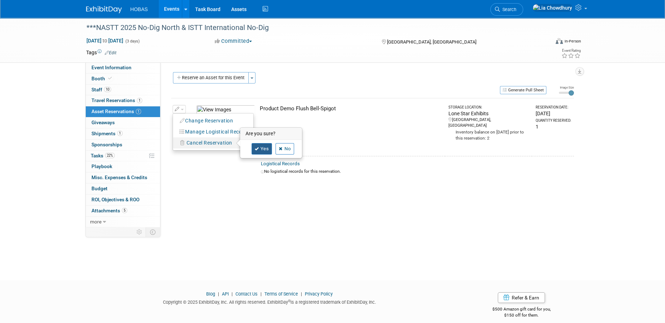
click at [257, 148] on icon at bounding box center [257, 149] width 4 height 4
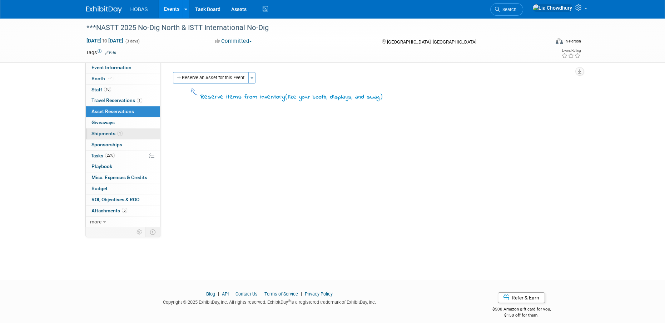
click at [114, 133] on span "Shipments 1" at bounding box center [106, 134] width 31 height 6
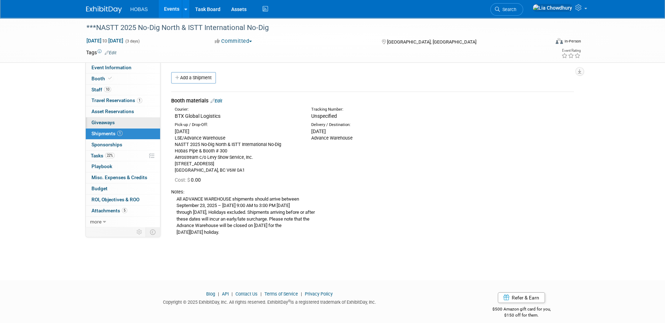
click at [110, 127] on link "0 Giveaways 0" at bounding box center [123, 123] width 74 height 11
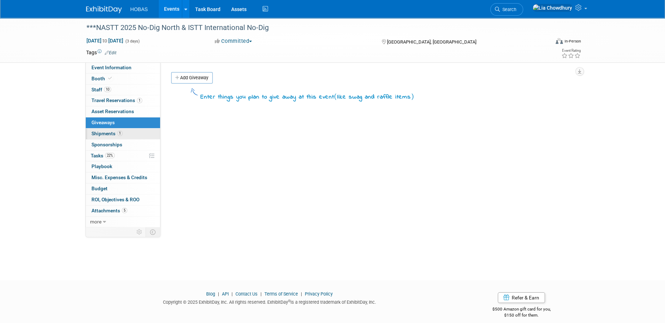
click at [106, 133] on span "Shipments 1" at bounding box center [106, 134] width 31 height 6
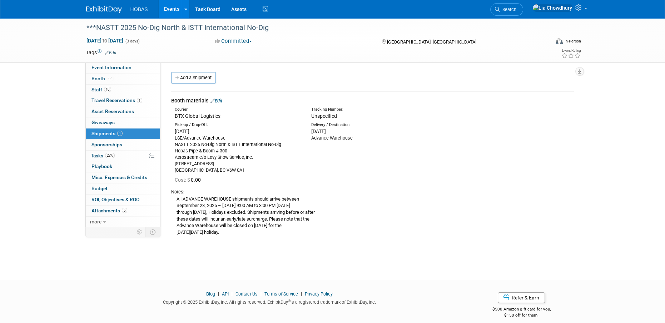
click at [173, 4] on link "Events" at bounding box center [172, 9] width 26 height 18
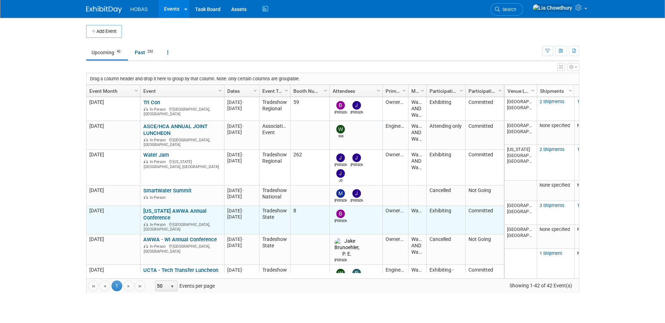
click at [155, 208] on link "[US_STATE] AWWA Annual Conference" at bounding box center [174, 214] width 63 height 13
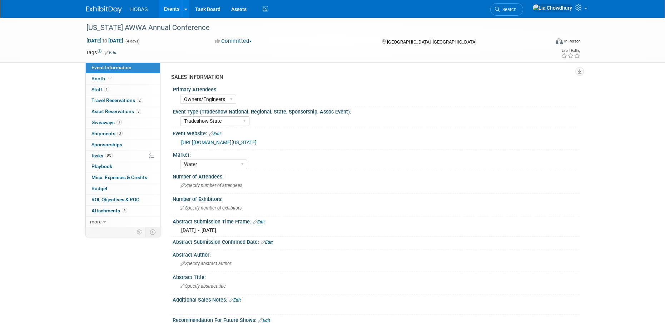
select select "Owners/Engineers"
select select "Tradeshow State"
select select "Water"
select select "Exhibiting"
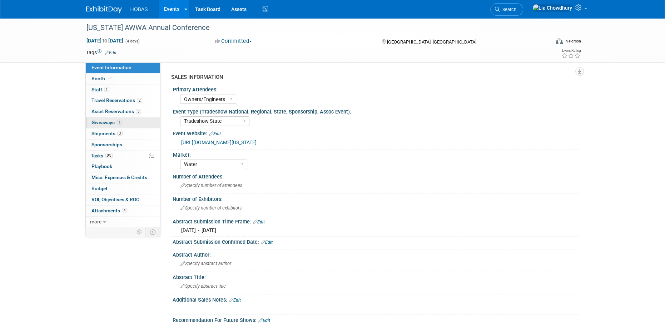
click at [107, 123] on span "Giveaways 1" at bounding box center [106, 123] width 30 height 6
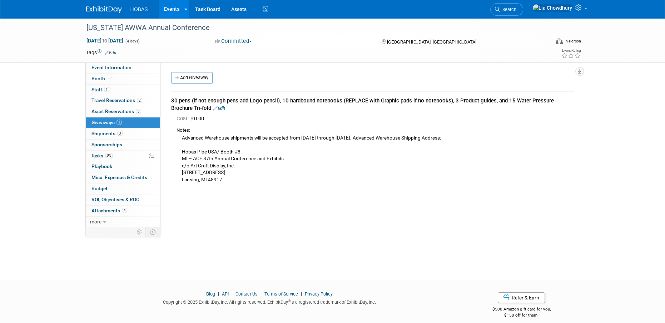
click at [238, 186] on td "30 pens (if not enough pens add Logo pencil), 10 hardbound notebooks (REPLACE w…" at bounding box center [372, 141] width 403 height 99
click at [259, 184] on td "30 pens (if not enough pens add Logo pencil), 10 hardbound notebooks (REPLACE w…" at bounding box center [372, 141] width 403 height 99
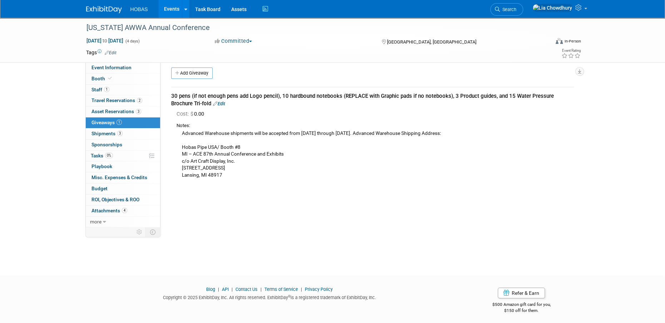
scroll to position [7, 0]
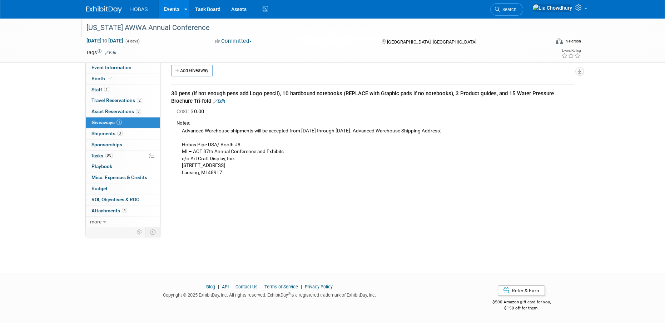
click at [137, 26] on div "[US_STATE] AWWA Annual Conference" at bounding box center [311, 27] width 455 height 13
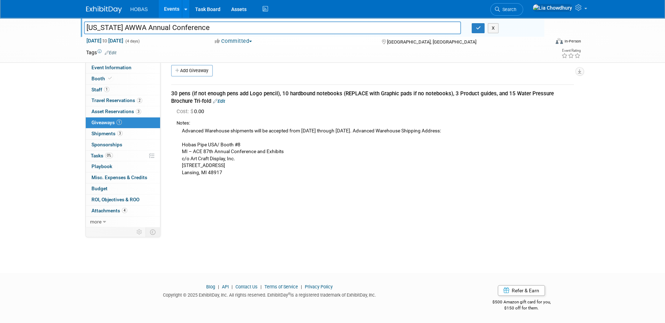
click at [137, 26] on input "[US_STATE] AWWA Annual Conference" at bounding box center [272, 27] width 377 height 13
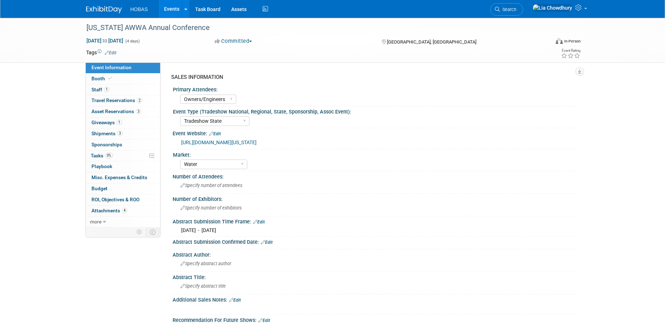
select select "Owners/Engineers"
select select "Tradeshow State"
select select "Water"
select select "Exhibiting"
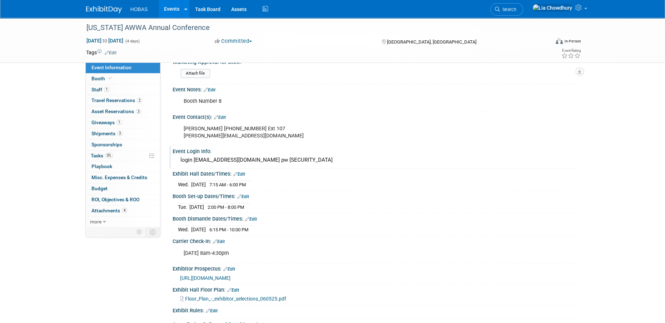
scroll to position [337, 0]
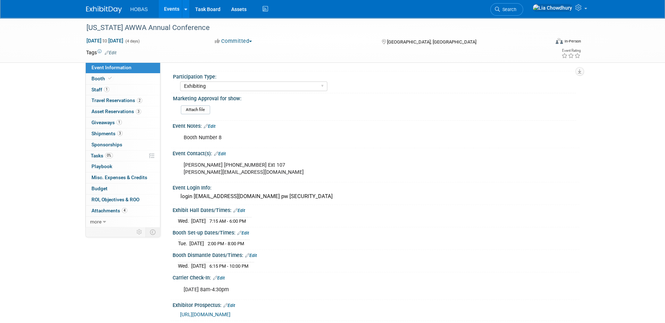
click at [213, 126] on link "Edit" at bounding box center [210, 126] width 12 height 5
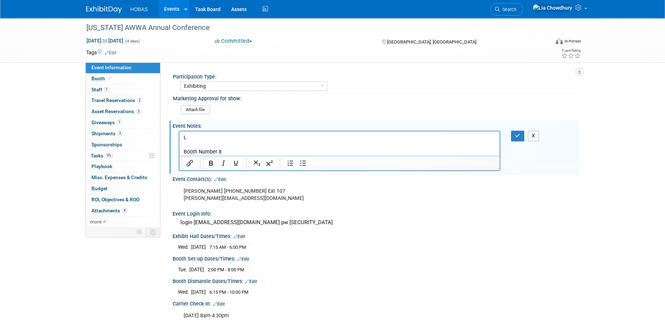
scroll to position [0, 0]
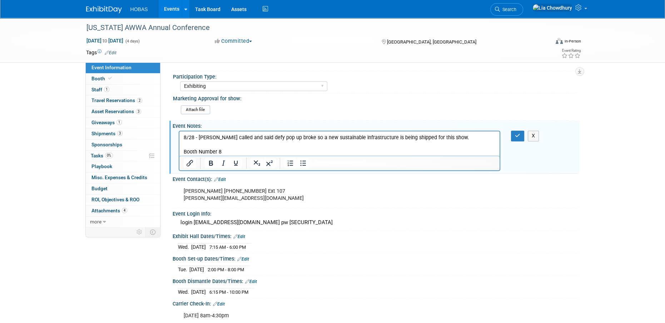
click at [313, 139] on p "8/28 - [PERSON_NAME] called and said defy pop up broke so a new sustainable inf…" at bounding box center [339, 137] width 312 height 7
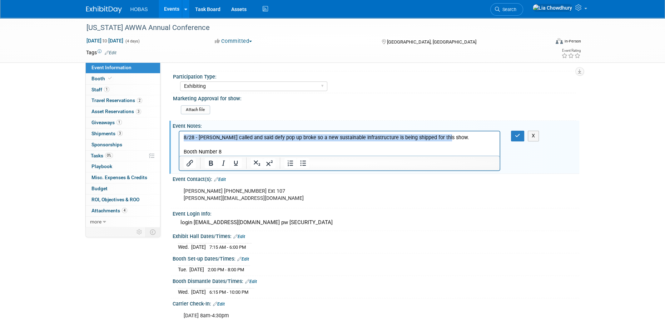
click at [313, 139] on p "8/28 - Bryant called and said defy pop up broke so a new sustainable infrastruc…" at bounding box center [339, 137] width 312 height 7
copy p "8/28 - Bryant called and said defy pop up broke so a new sustainable infrastruc…"
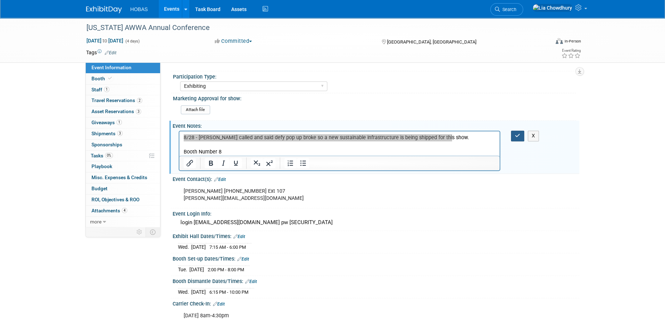
click at [516, 134] on icon "button" at bounding box center [517, 135] width 5 height 5
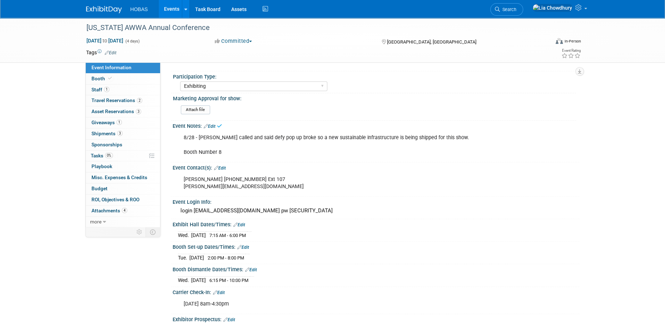
click at [170, 6] on link "Events" at bounding box center [172, 9] width 26 height 18
